Goal: Communication & Community: Connect with others

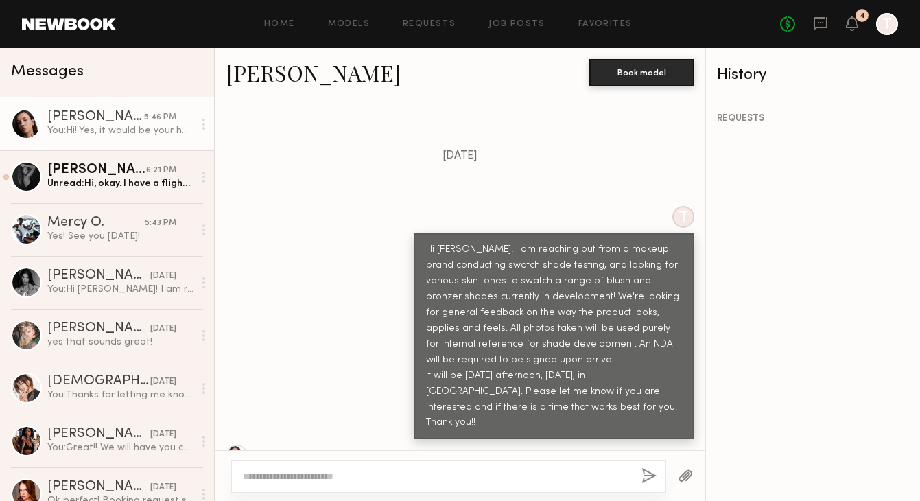
scroll to position [726, 0]
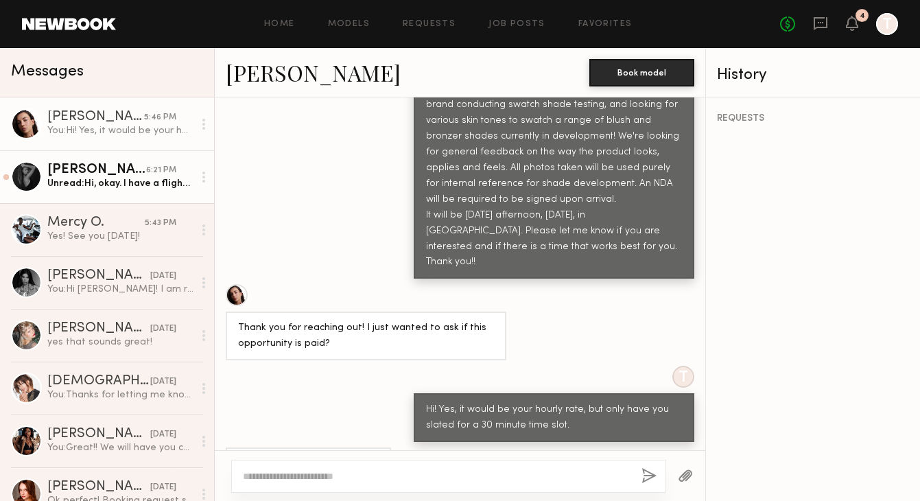
click at [136, 174] on div "[PERSON_NAME]" at bounding box center [96, 170] width 99 height 14
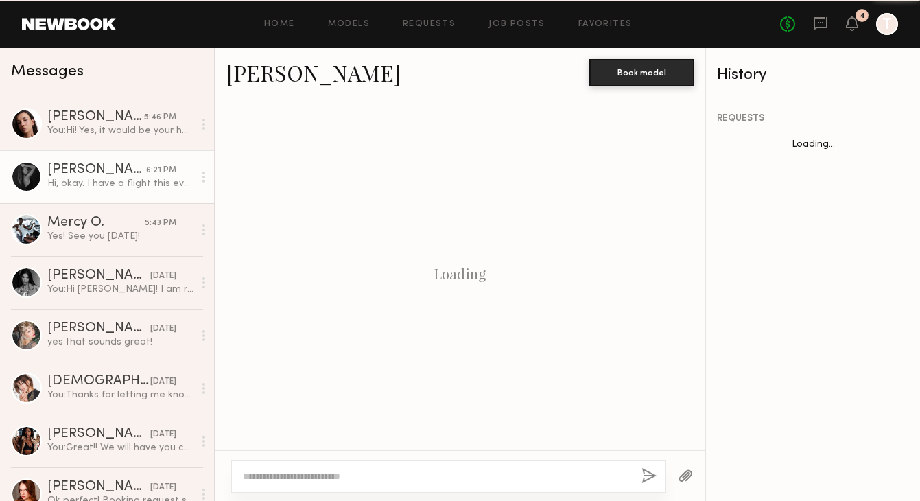
scroll to position [874, 0]
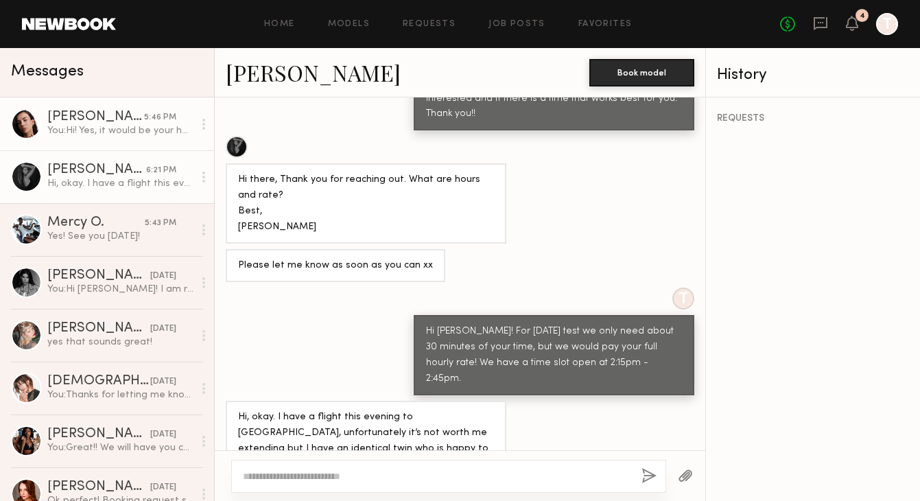
click at [116, 121] on div "[PERSON_NAME]" at bounding box center [95, 117] width 97 height 14
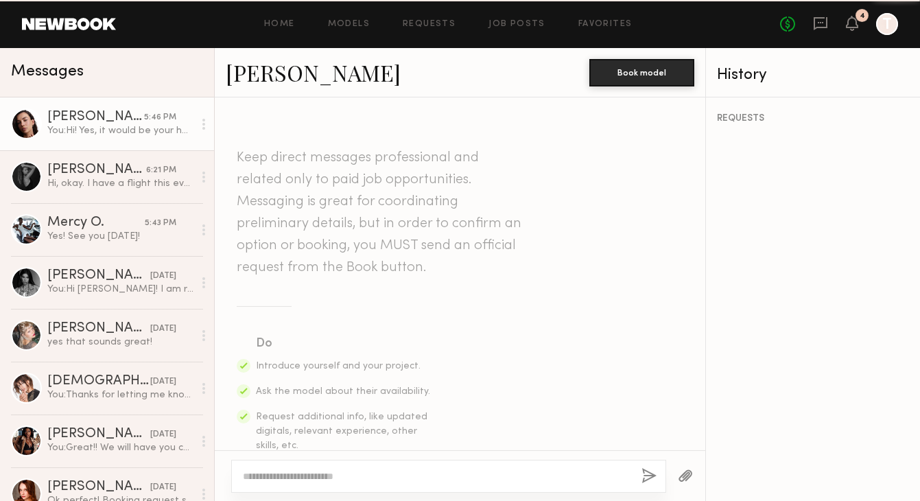
scroll to position [726, 0]
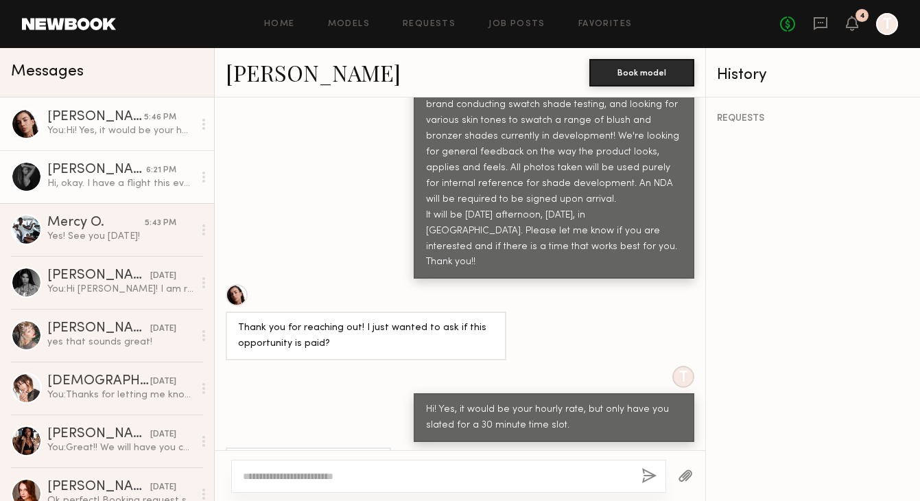
click at [119, 178] on div "Hi, okay. I have a flight this evening to [GEOGRAPHIC_DATA], unfortunately it’s…" at bounding box center [120, 183] width 146 height 13
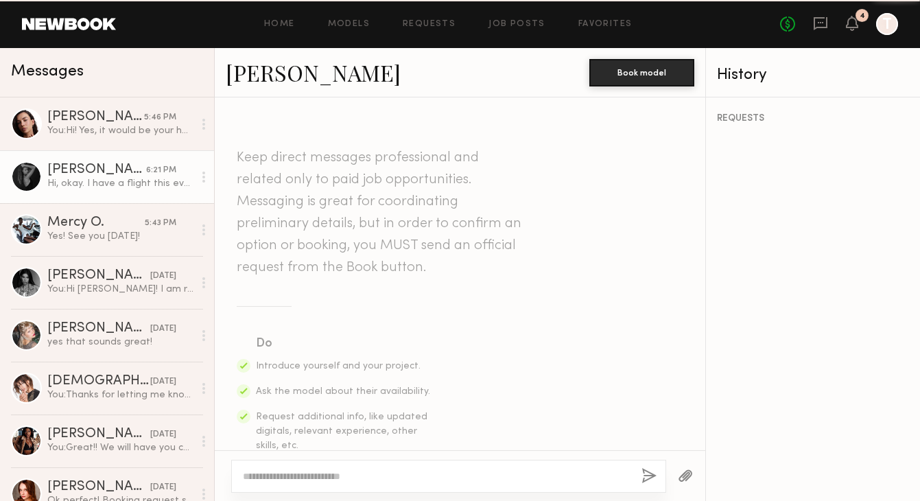
scroll to position [874, 0]
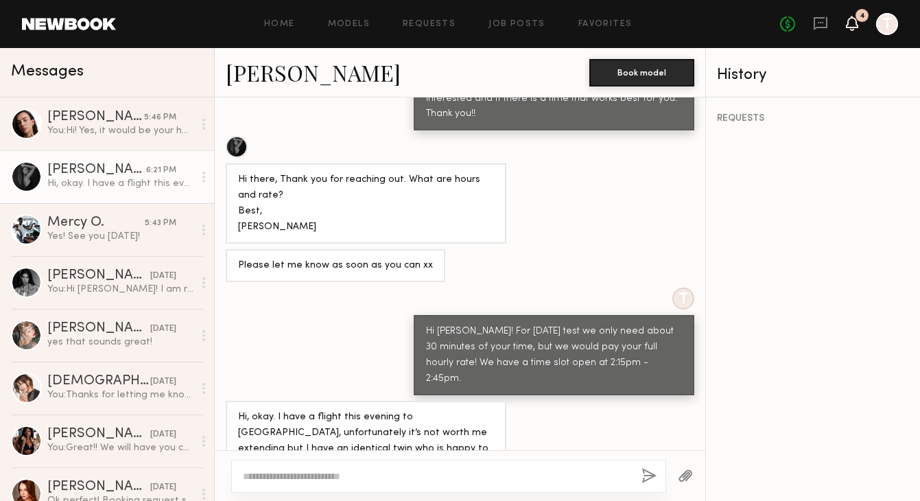
click at [854, 26] on icon at bounding box center [852, 23] width 11 height 10
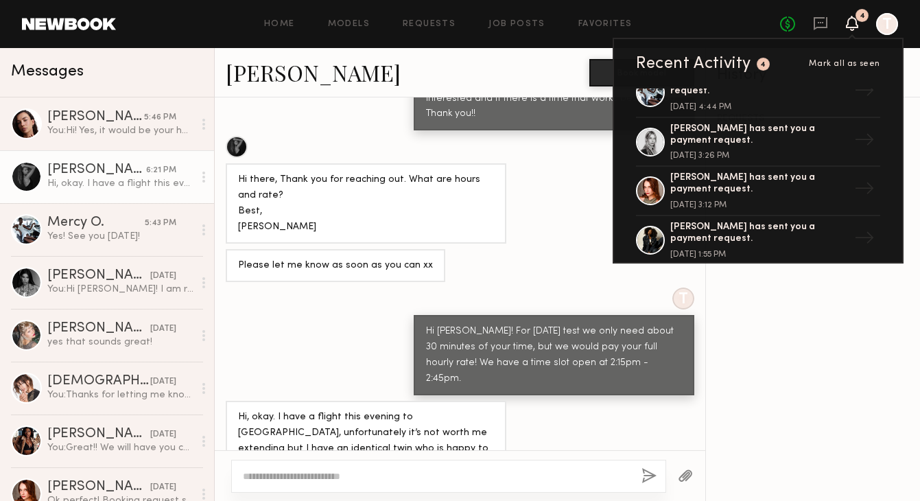
scroll to position [631, 0]
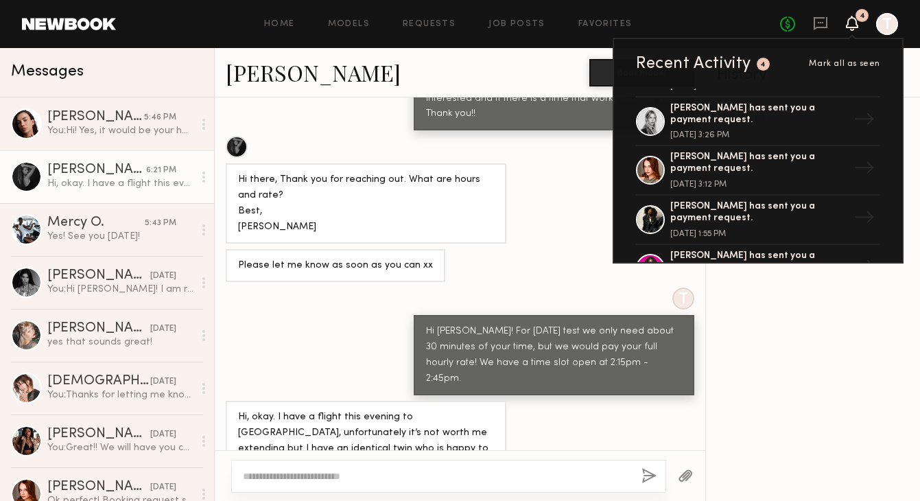
click at [829, 64] on span "Mark all as seen" at bounding box center [844, 64] width 71 height 8
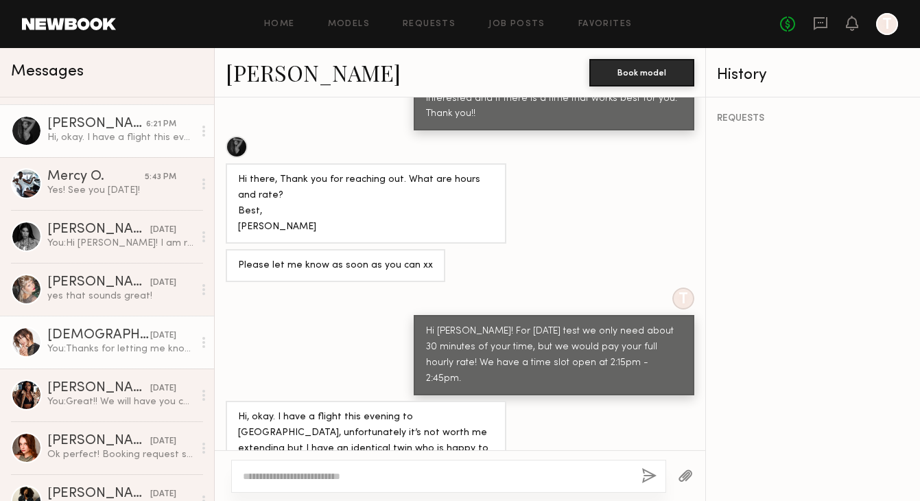
scroll to position [57, 0]
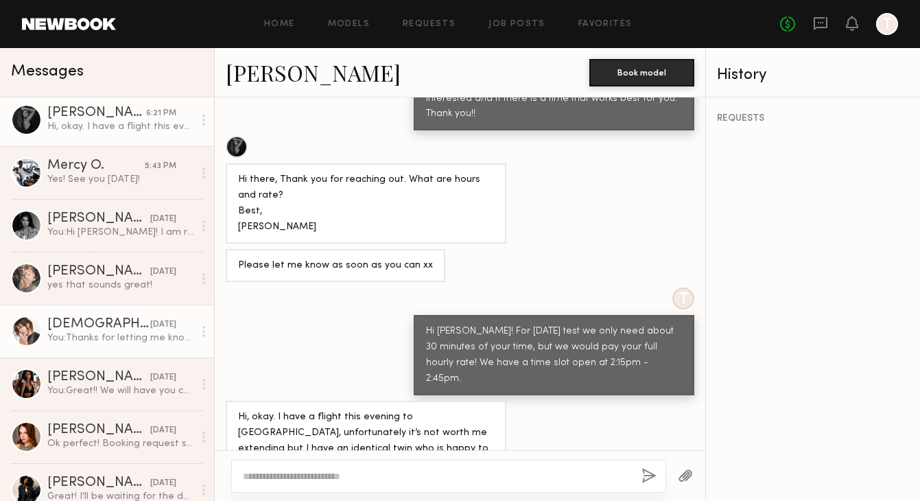
click at [99, 342] on div "You: Thanks for letting me know! Please let me know if you're interested in thi…" at bounding box center [120, 337] width 146 height 13
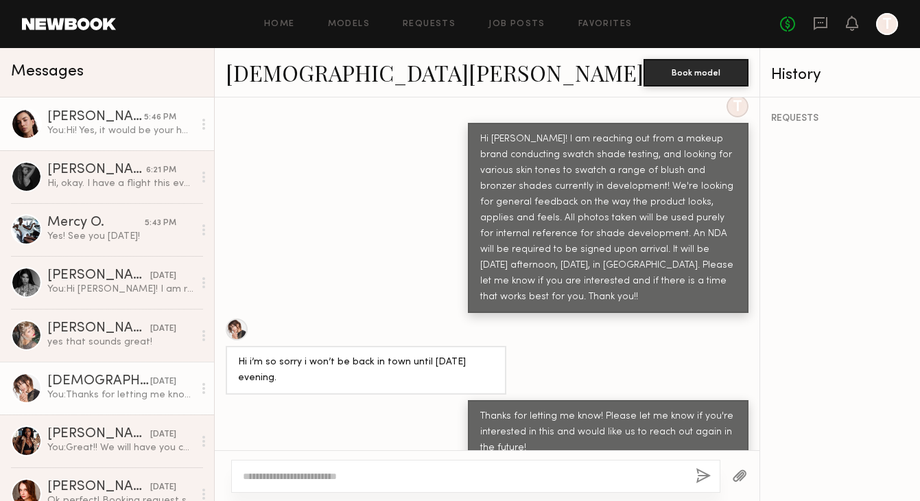
click at [99, 145] on link "Uliana V. 5:46 PM You: Hi! Yes, it would be your hourly rate, but only have you…" at bounding box center [107, 123] width 214 height 53
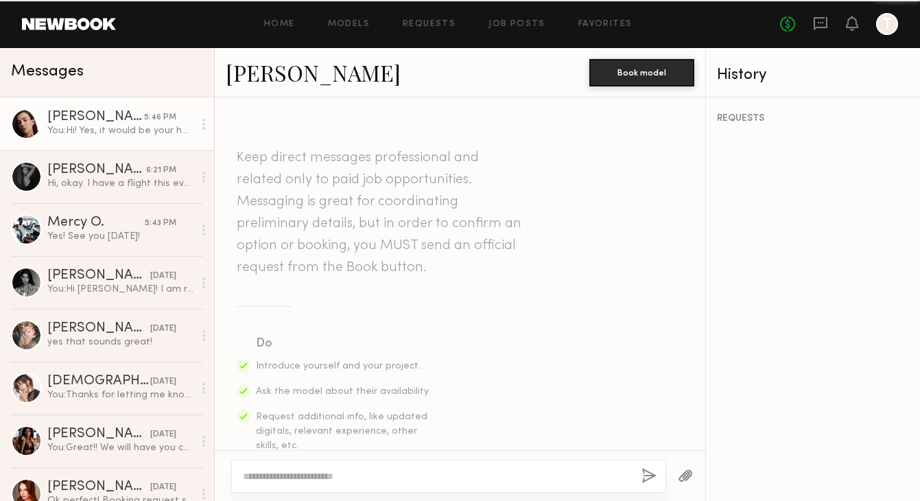
scroll to position [726, 0]
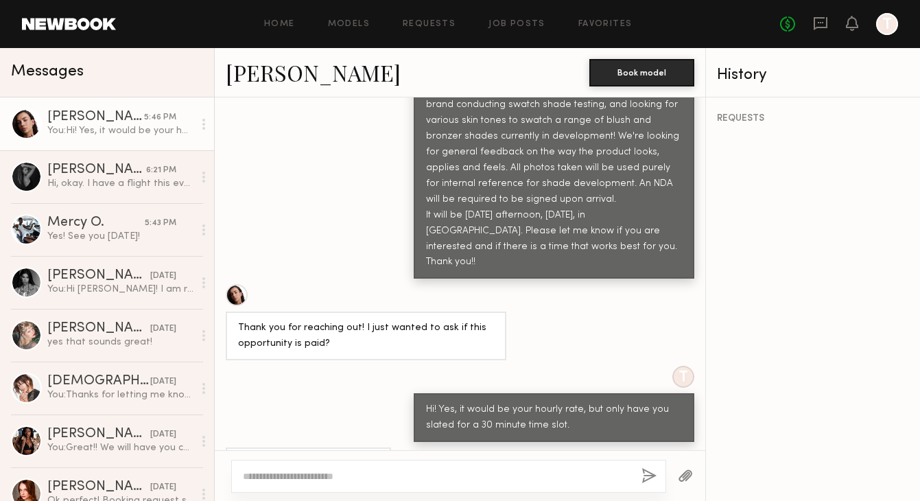
click at [259, 77] on link "Uliana V." at bounding box center [313, 73] width 175 height 30
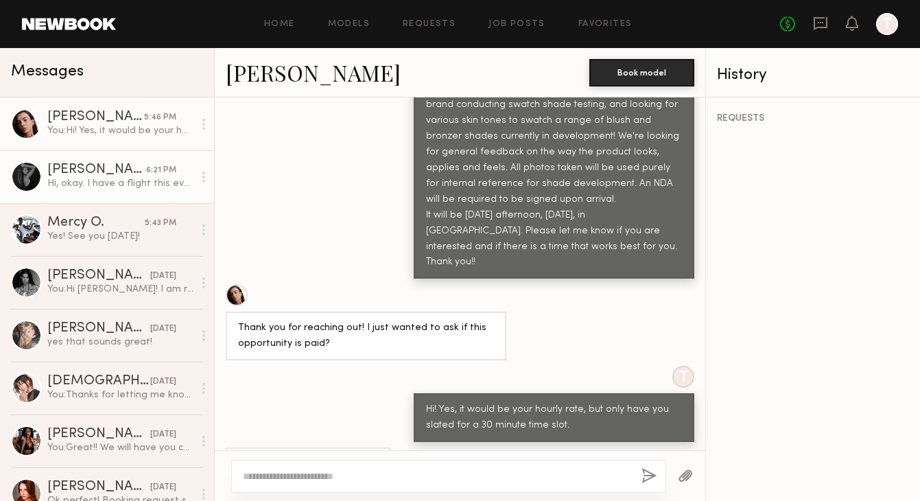
click at [161, 177] on div "Hi, okay. I have a flight this evening to Miami, unfortunately it’s not worth m…" at bounding box center [120, 183] width 146 height 13
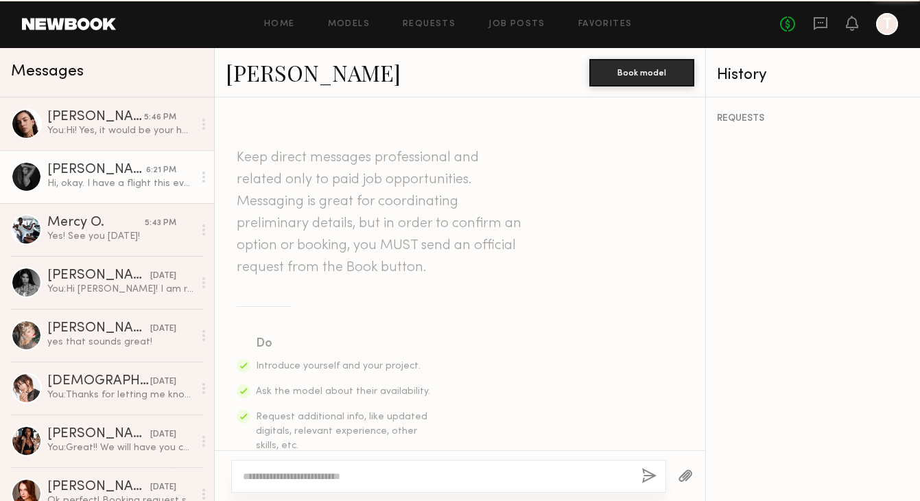
scroll to position [874, 0]
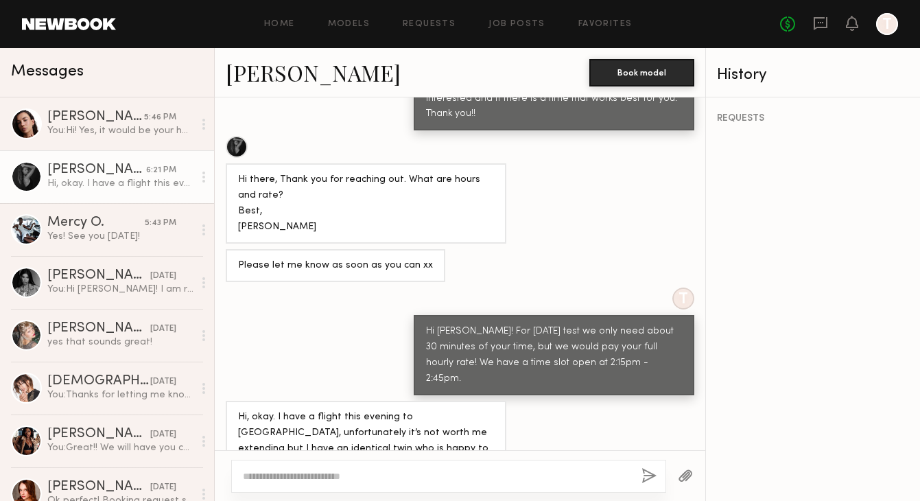
click at [290, 71] on link "Madeline M." at bounding box center [313, 73] width 175 height 30
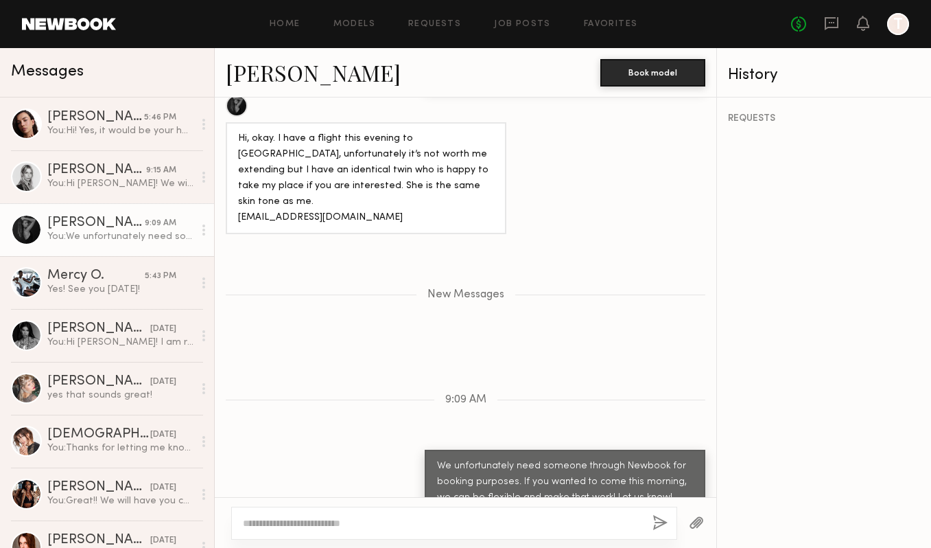
scroll to position [1134, 0]
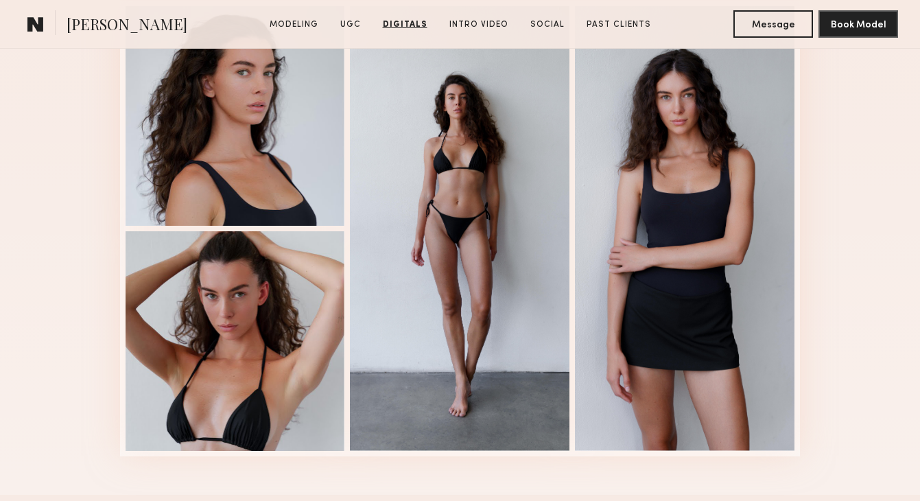
scroll to position [2083, 0]
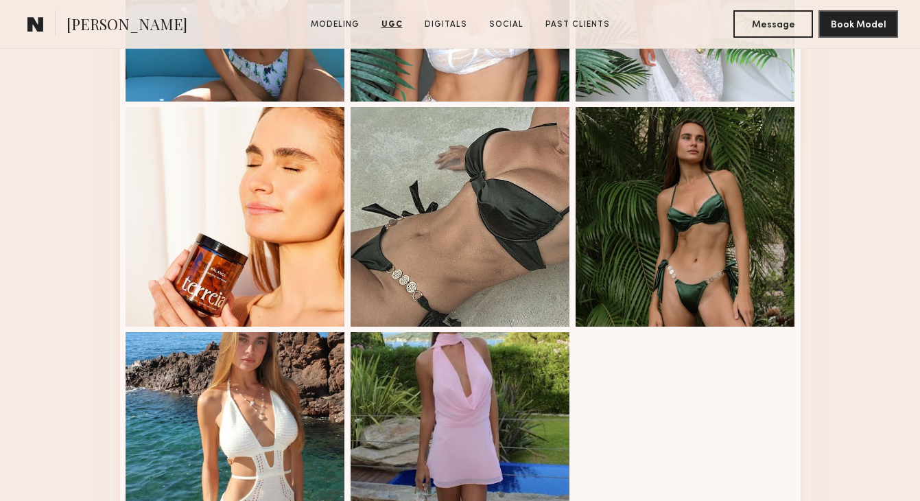
scroll to position [2459, 0]
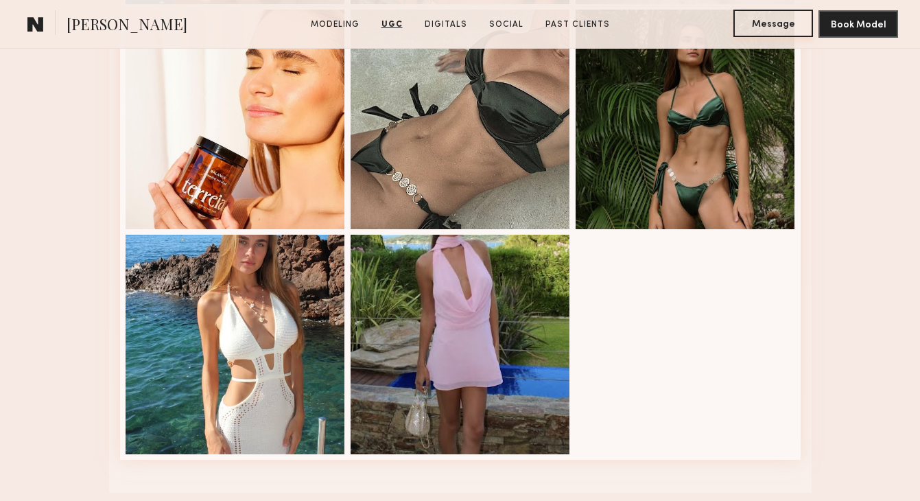
click at [762, 23] on button "Message" at bounding box center [773, 23] width 80 height 27
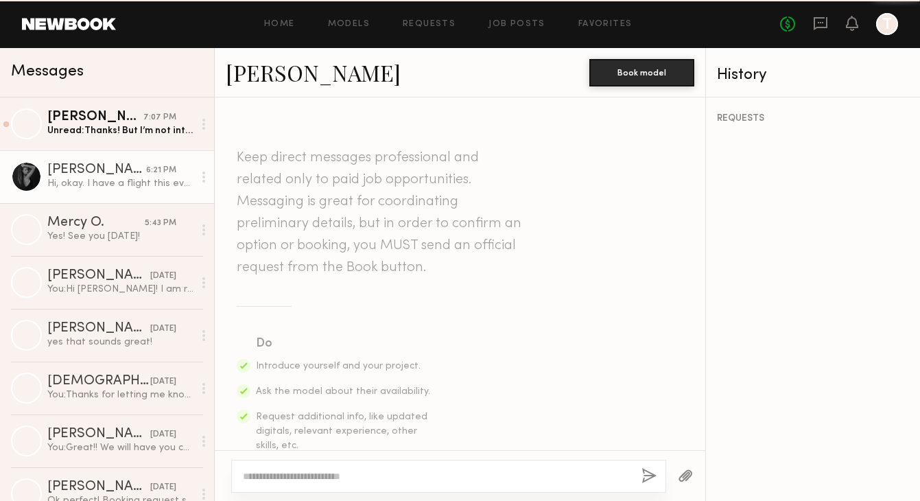
scroll to position [874, 0]
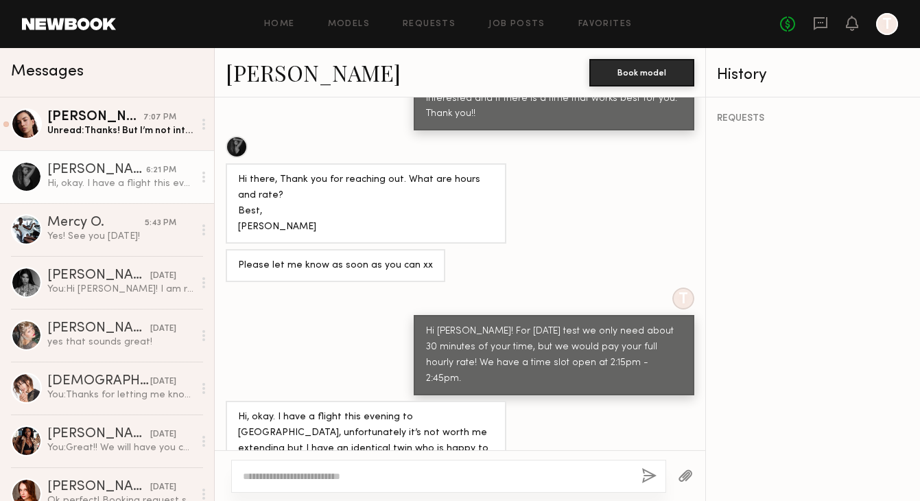
click at [310, 476] on textarea at bounding box center [437, 476] width 388 height 14
click at [300, 477] on textarea "**********" at bounding box center [437, 476] width 388 height 14
click at [309, 474] on textarea "**********" at bounding box center [437, 476] width 388 height 14
click at [318, 474] on textarea "**********" at bounding box center [437, 476] width 388 height 14
drag, startPoint x: 314, startPoint y: 475, endPoint x: 259, endPoint y: 475, distance: 54.2
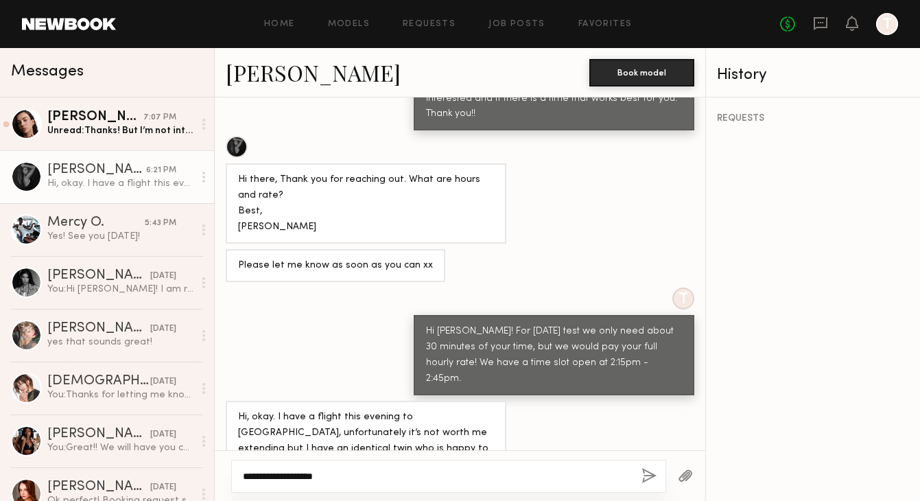
click at [259, 475] on textarea "**********" at bounding box center [437, 476] width 388 height 14
paste textarea
click at [371, 473] on textarea "**********" at bounding box center [437, 476] width 388 height 14
click at [358, 476] on textarea "**********" at bounding box center [437, 476] width 388 height 14
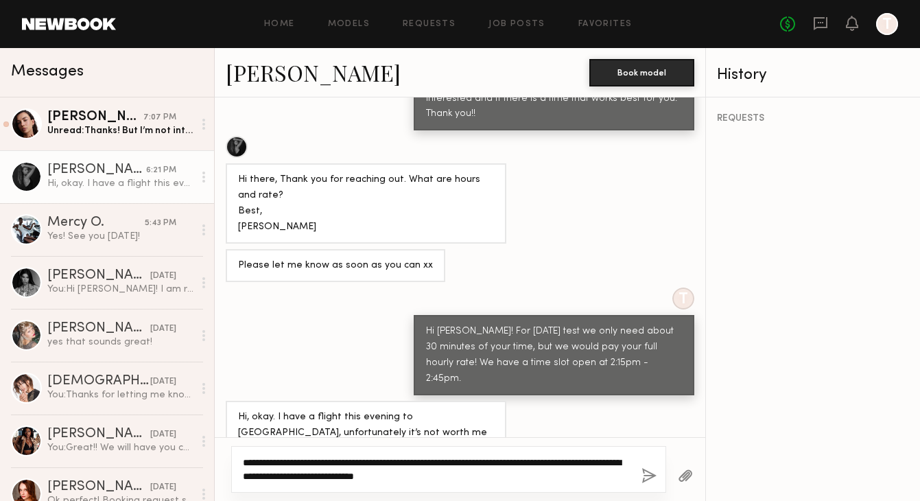
click at [380, 471] on textarea "**********" at bounding box center [437, 469] width 388 height 27
type textarea "**********"
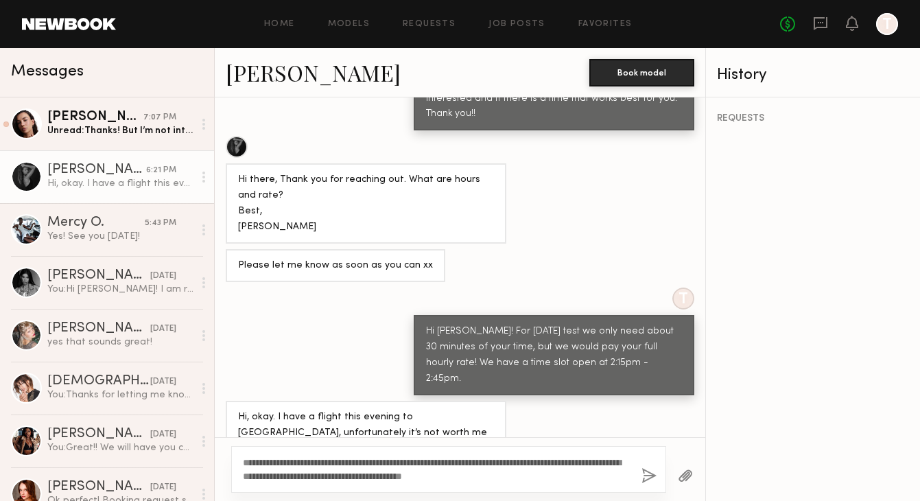
click at [648, 474] on button "button" at bounding box center [649, 476] width 15 height 17
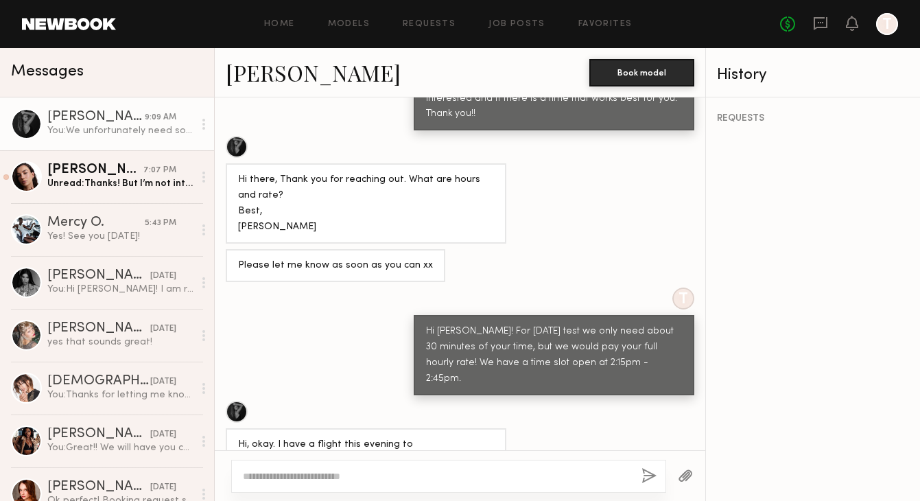
scroll to position [1180, 0]
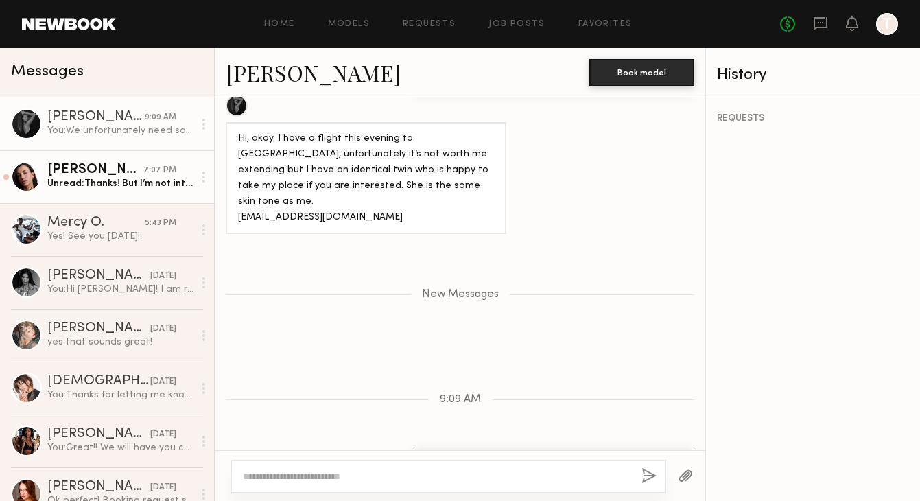
click at [133, 190] on link "Uliana V. 7:07 PM Unread: Thanks! But I’m not interested" at bounding box center [107, 176] width 214 height 53
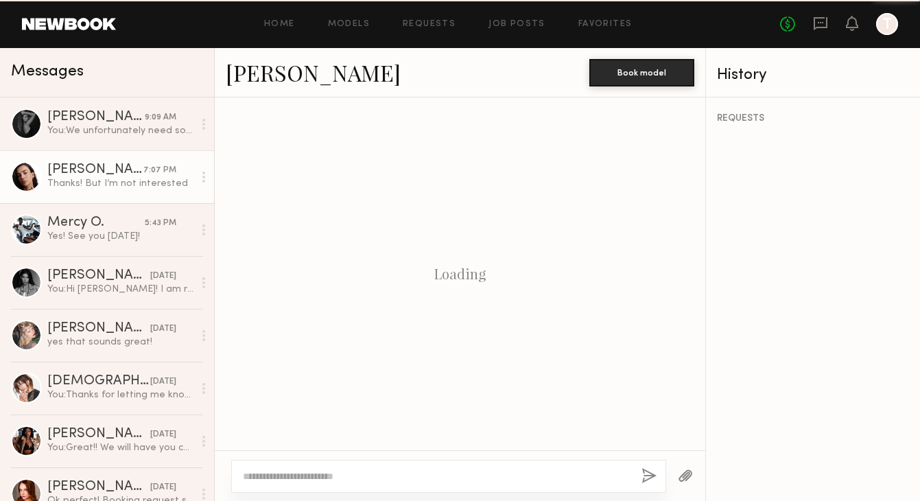
scroll to position [726, 0]
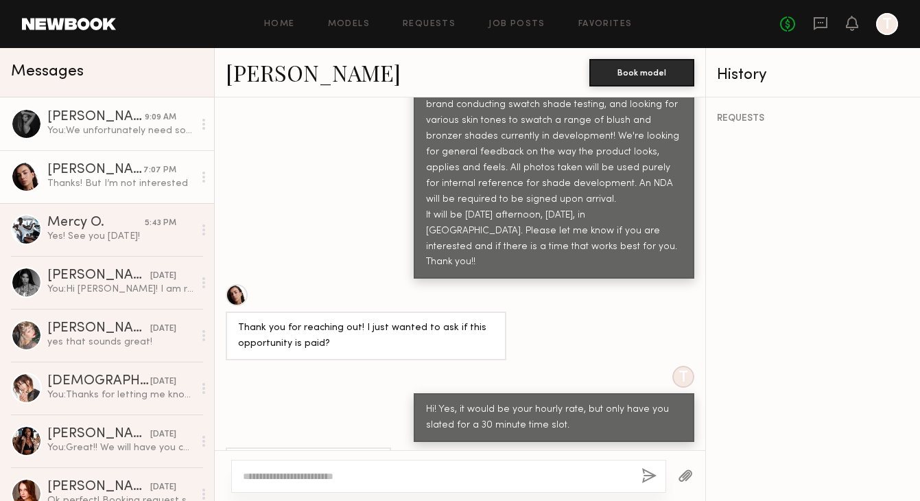
click at [116, 131] on div "You: We unfortunately need someone through Newbook for booking purposes. If you…" at bounding box center [120, 130] width 146 height 13
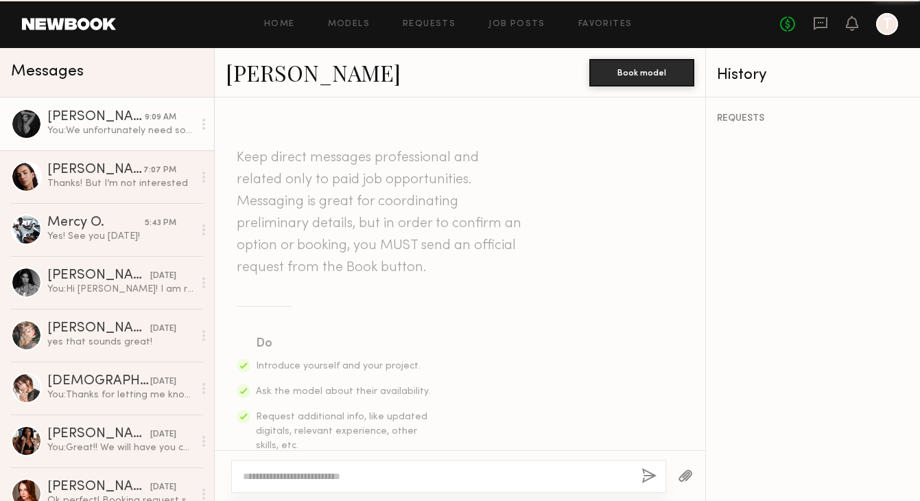
scroll to position [1076, 0]
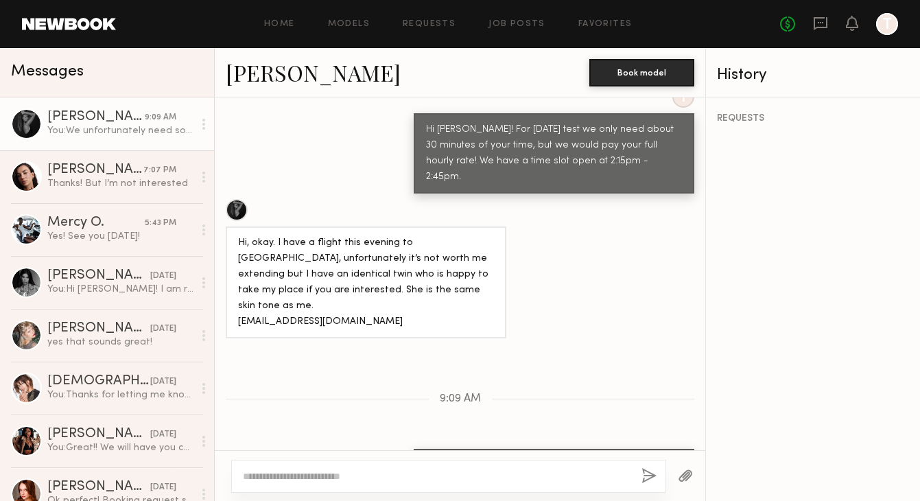
click at [295, 73] on link "[PERSON_NAME]" at bounding box center [313, 73] width 175 height 30
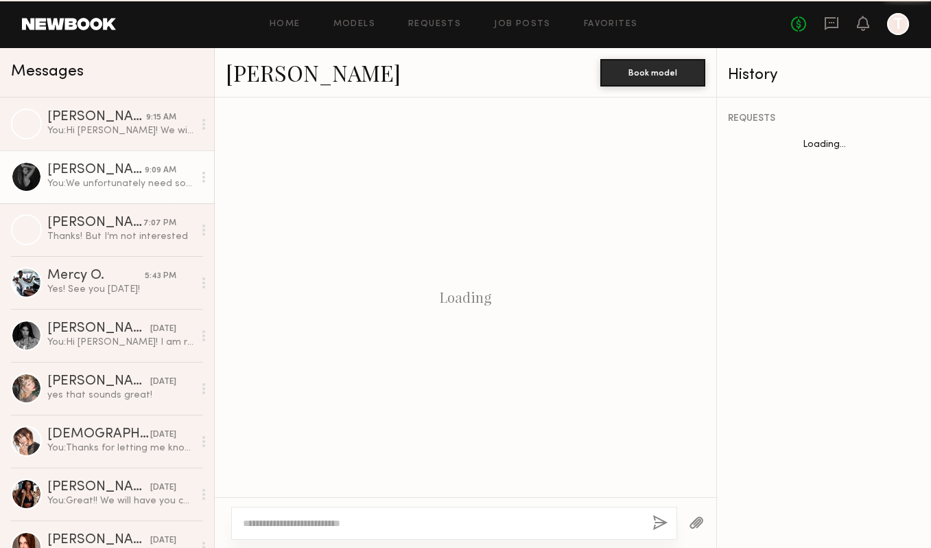
scroll to position [1029, 0]
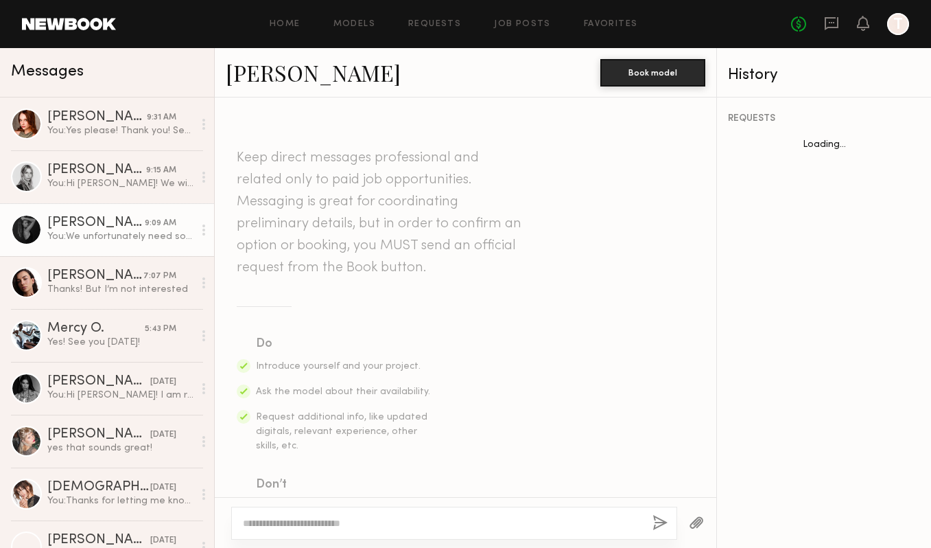
scroll to position [1029, 0]
